Goal: Information Seeking & Learning: Learn about a topic

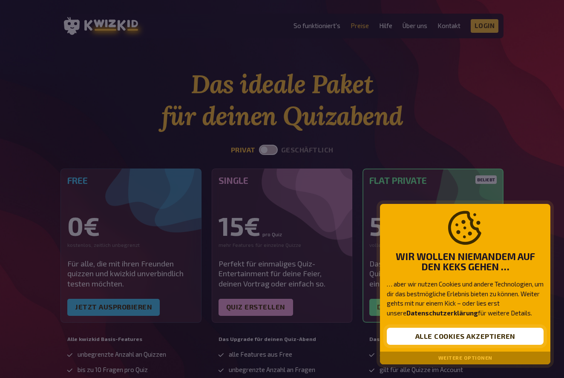
click at [468, 335] on button "Alle Cookies akzeptieren" at bounding box center [465, 336] width 157 height 17
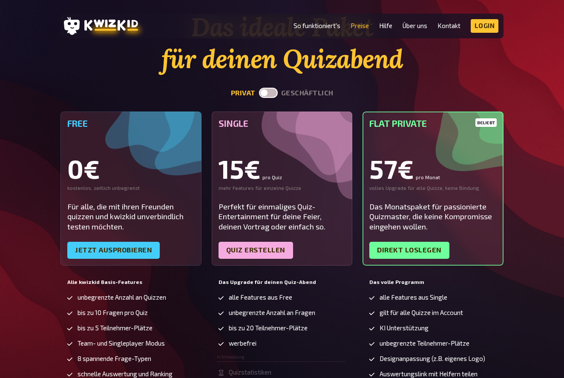
scroll to position [58, 0]
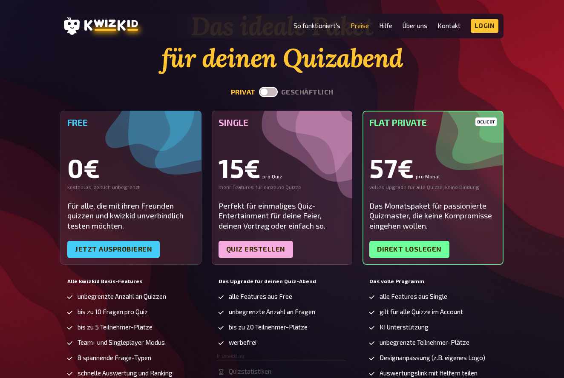
click at [269, 91] on label at bounding box center [268, 92] width 19 height 10
click at [259, 87] on input "checkbox" at bounding box center [258, 86] width 0 height 0
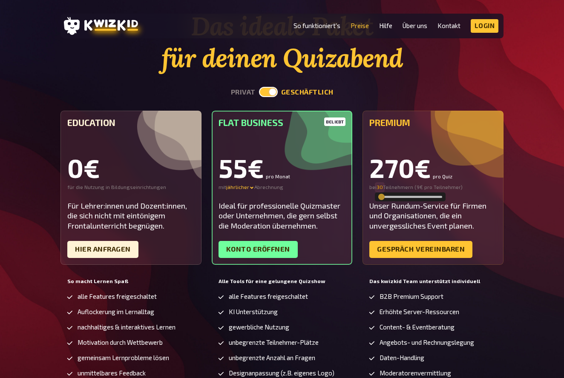
click at [380, 188] on input "30" at bounding box center [379, 187] width 6 height 7
click at [509, 172] on div "Das ideale Paket für deinen Quizabend privat geschäftlich Education 0€ für die …" at bounding box center [282, 248] width 564 height 477
drag, startPoint x: 377, startPoint y: 164, endPoint x: 476, endPoint y: 169, distance: 98.5
click at [476, 169] on div "270€ pro Quiz" at bounding box center [432, 168] width 127 height 26
drag, startPoint x: 480, startPoint y: 168, endPoint x: 473, endPoint y: 169, distance: 7.3
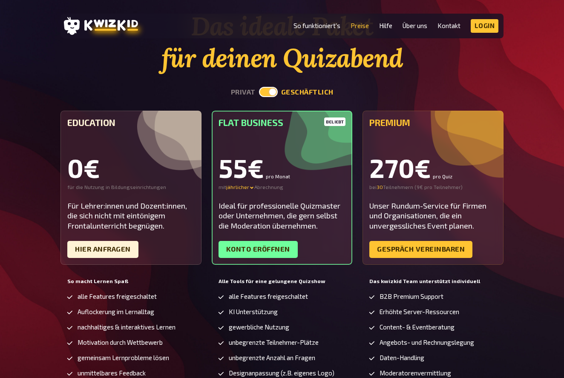
click at [473, 169] on div "270€ pro Quiz" at bounding box center [432, 168] width 127 height 26
drag, startPoint x: 421, startPoint y: 168, endPoint x: 459, endPoint y: 170, distance: 37.9
click at [367, 170] on div "Premium 270€ pro Quiz bei 30 30 Teilnehmern ( 9€ pro Teilnehmer ) Unser Rundum-…" at bounding box center [432, 188] width 141 height 154
click at [469, 170] on div "270€ pro Quiz" at bounding box center [432, 168] width 127 height 26
click at [380, 186] on input "30" at bounding box center [379, 187] width 6 height 7
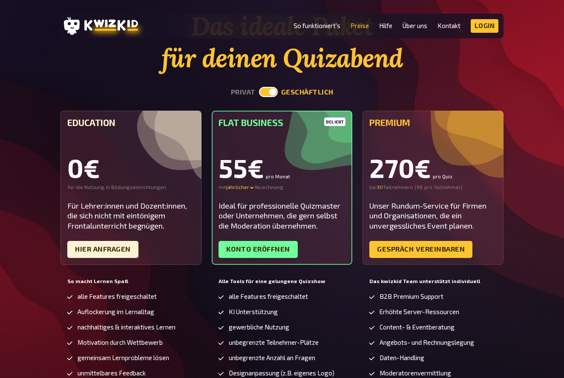
drag, startPoint x: 381, startPoint y: 196, endPoint x: 369, endPoint y: 198, distance: 12.0
click at [369, 198] on div "Premium 270€ pro Quiz bei 30 30 Teilnehmern ( 9€ pro Teilnehmer ) Unser Rundum-…" at bounding box center [432, 188] width 141 height 154
click at [394, 184] on div "270€ pro Quiz bei 30 30 Teilnehmern ( 9€ pro Teilnehmer )" at bounding box center [432, 173] width 127 height 36
drag, startPoint x: 393, startPoint y: 183, endPoint x: 415, endPoint y: 184, distance: 21.7
click at [401, 184] on div "270€ pro Quiz bei 30 30 Teilnehmern ( 9€ pro Teilnehmer )" at bounding box center [432, 173] width 127 height 36
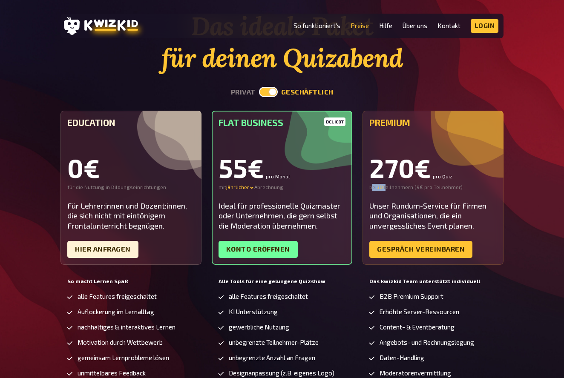
drag, startPoint x: 385, startPoint y: 187, endPoint x: 403, endPoint y: 188, distance: 18.7
click at [373, 186] on div "bei 30 30 Teilnehmern ( 9€ pro Teilnehmer )" at bounding box center [432, 187] width 127 height 7
drag, startPoint x: 404, startPoint y: 188, endPoint x: 399, endPoint y: 183, distance: 6.9
click at [404, 188] on div "bei 30 30 Teilnehmern ( 9€ pro Teilnehmer )" at bounding box center [432, 187] width 127 height 7
drag, startPoint x: 376, startPoint y: 164, endPoint x: 447, endPoint y: 167, distance: 70.8
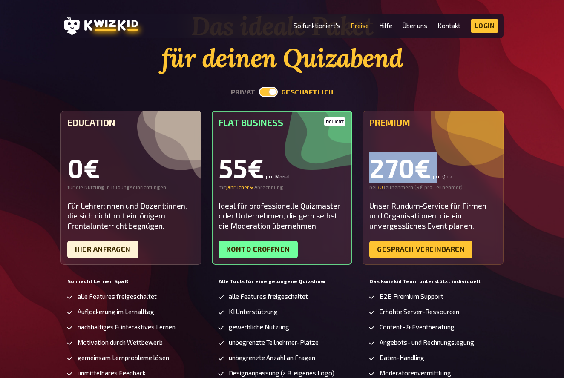
click at [447, 167] on div "270€ pro Quiz" at bounding box center [432, 168] width 127 height 26
click at [447, 169] on div "270€ pro Quiz" at bounding box center [432, 168] width 127 height 26
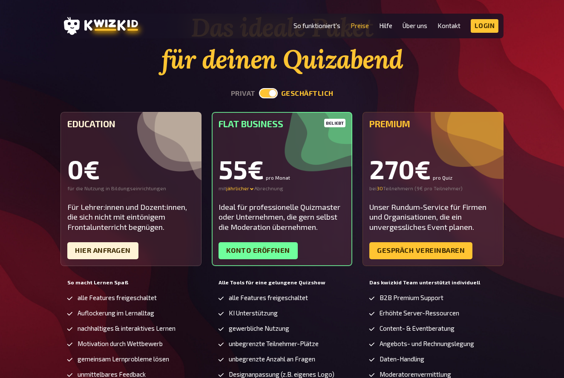
scroll to position [59, 0]
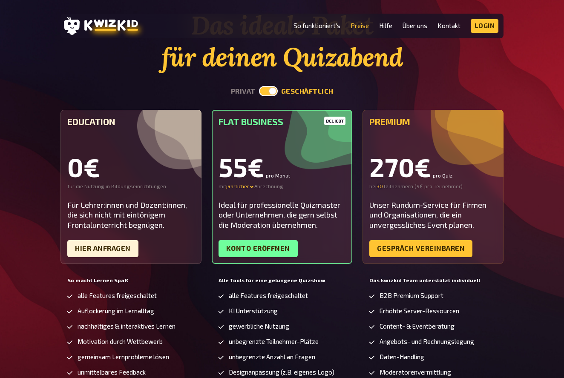
click at [261, 91] on label at bounding box center [268, 91] width 19 height 10
click at [259, 86] on input "checkbox" at bounding box center [258, 86] width 0 height 0
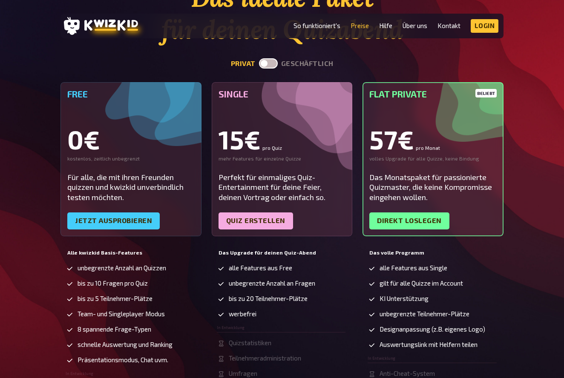
scroll to position [125, 0]
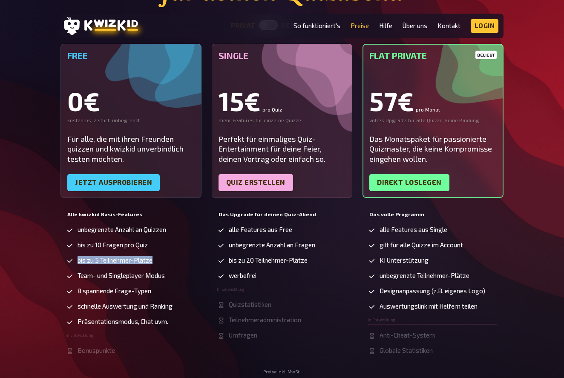
drag, startPoint x: 77, startPoint y: 260, endPoint x: 166, endPoint y: 260, distance: 88.1
click at [166, 261] on li "bis zu 5 Teilnehmer-Plätze" at bounding box center [130, 261] width 129 height 9
click at [186, 241] on li "bis zu 10 Fragen pro Quiz" at bounding box center [130, 245] width 129 height 9
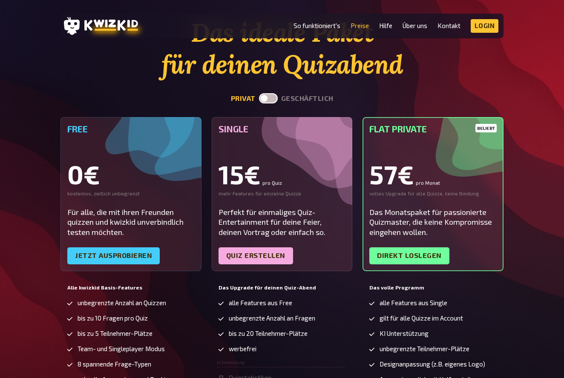
scroll to position [45, 0]
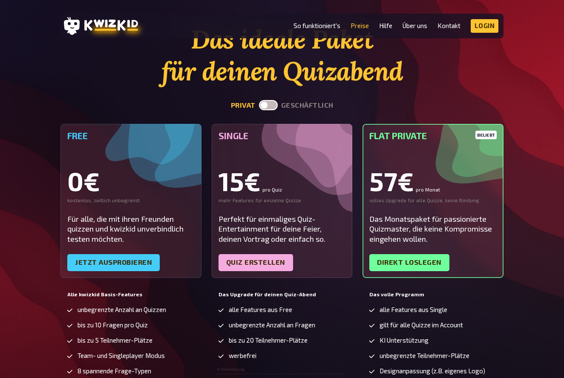
click at [275, 103] on label at bounding box center [268, 105] width 19 height 10
click at [259, 100] on input "checkbox" at bounding box center [258, 100] width 0 height 0
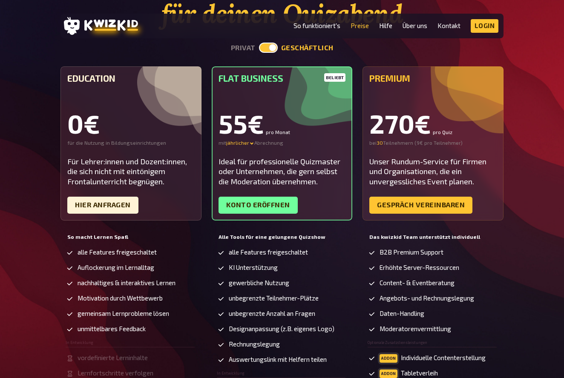
scroll to position [101, 0]
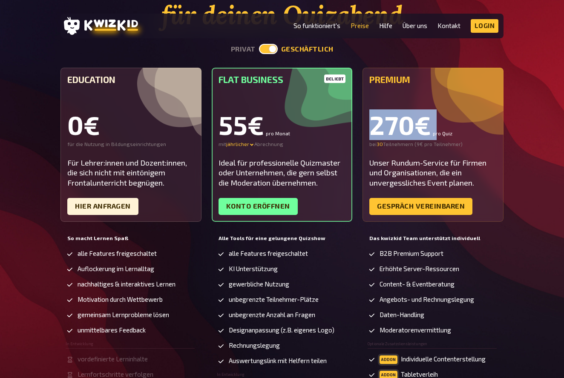
drag, startPoint x: 375, startPoint y: 127, endPoint x: 490, endPoint y: 118, distance: 115.7
click at [507, 118] on div "Das ideale Paket für deinen Quizabend privat geschäftlich Education 0€ für die …" at bounding box center [282, 205] width 564 height 477
drag, startPoint x: 490, startPoint y: 118, endPoint x: 434, endPoint y: 95, distance: 60.3
click at [490, 118] on div "270€ pro Quiz" at bounding box center [432, 125] width 127 height 26
click at [261, 44] on label at bounding box center [268, 49] width 19 height 10
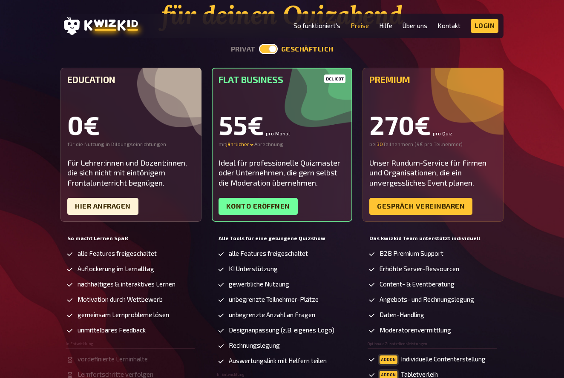
click at [259, 44] on input "checkbox" at bounding box center [258, 43] width 0 height 0
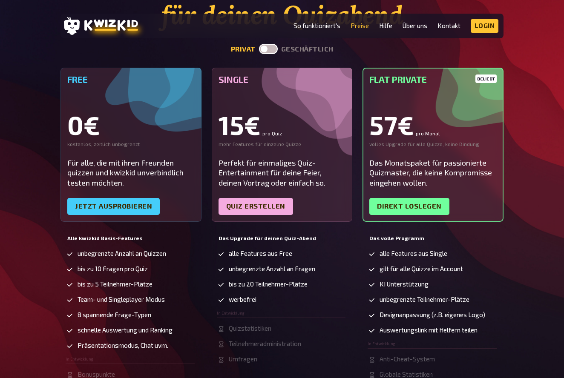
click at [270, 49] on label at bounding box center [268, 49] width 19 height 10
click at [259, 44] on input "checkbox" at bounding box center [258, 43] width 0 height 0
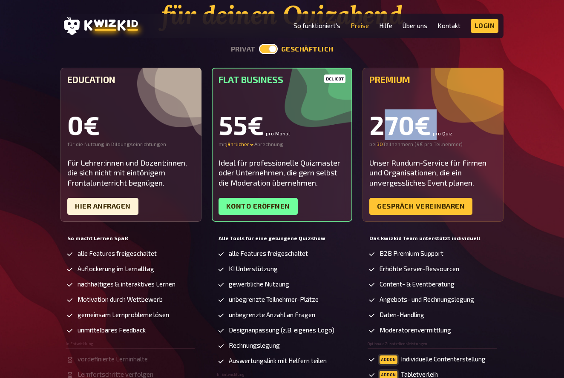
drag, startPoint x: 378, startPoint y: 130, endPoint x: 448, endPoint y: 124, distance: 70.5
click at [461, 125] on div "270€ pro Quiz" at bounding box center [432, 125] width 127 height 26
drag, startPoint x: 411, startPoint y: 125, endPoint x: 389, endPoint y: 126, distance: 22.6
click at [411, 125] on div "270€ pro Quiz" at bounding box center [432, 125] width 127 height 26
drag, startPoint x: 372, startPoint y: 126, endPoint x: 476, endPoint y: 122, distance: 104.0
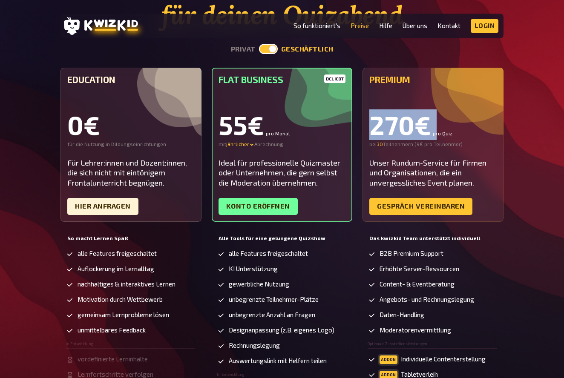
click at [476, 122] on div "270€ pro Quiz" at bounding box center [432, 125] width 127 height 26
drag, startPoint x: 456, startPoint y: 126, endPoint x: 465, endPoint y: 126, distance: 9.4
click at [464, 126] on div "270€ pro Quiz" at bounding box center [432, 125] width 127 height 26
drag, startPoint x: 453, startPoint y: 132, endPoint x: 374, endPoint y: 128, distance: 79.3
click at [374, 128] on div "270€ pro Quiz" at bounding box center [432, 125] width 127 height 26
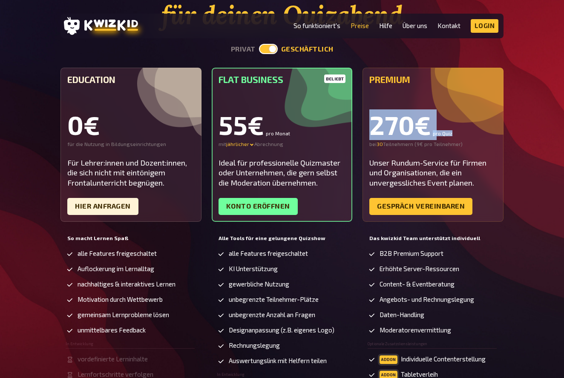
click at [374, 123] on div "270€ pro Quiz" at bounding box center [432, 125] width 127 height 26
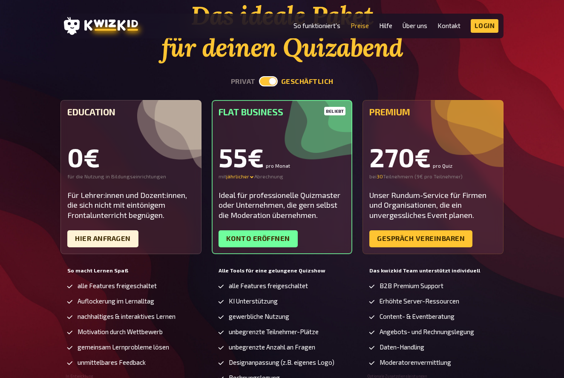
scroll to position [67, 0]
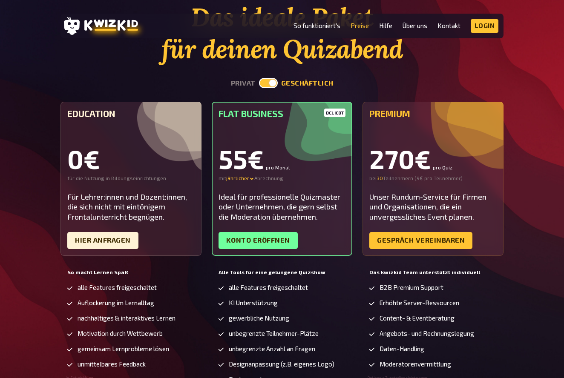
click at [266, 81] on label at bounding box center [268, 83] width 19 height 10
click at [259, 78] on input "checkbox" at bounding box center [258, 77] width 0 height 0
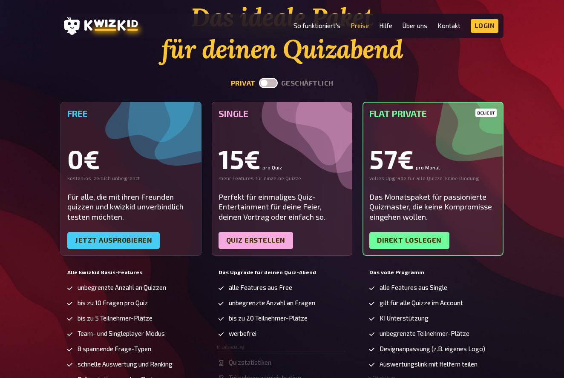
click at [268, 85] on label at bounding box center [268, 83] width 19 height 10
click at [259, 78] on input "checkbox" at bounding box center [258, 77] width 0 height 0
checkbox input "true"
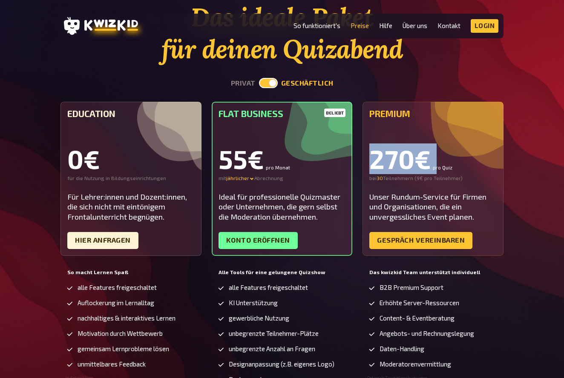
drag, startPoint x: 376, startPoint y: 156, endPoint x: 460, endPoint y: 164, distance: 84.6
click at [460, 164] on div "270€ pro Quiz" at bounding box center [432, 159] width 127 height 26
click at [433, 166] on div "270€ pro Quiz" at bounding box center [432, 159] width 127 height 26
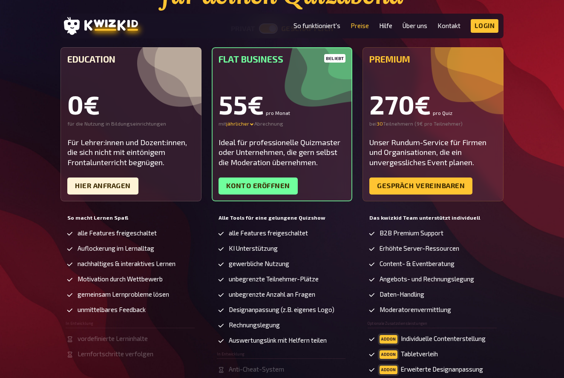
scroll to position [121, 0]
click at [245, 123] on div "jährlicher" at bounding box center [240, 124] width 28 height 7
click at [245, 123] on div "monatlicher" at bounding box center [256, 124] width 60 height 7
